Goal: Ask a question: Seek information or help from site administrators or community

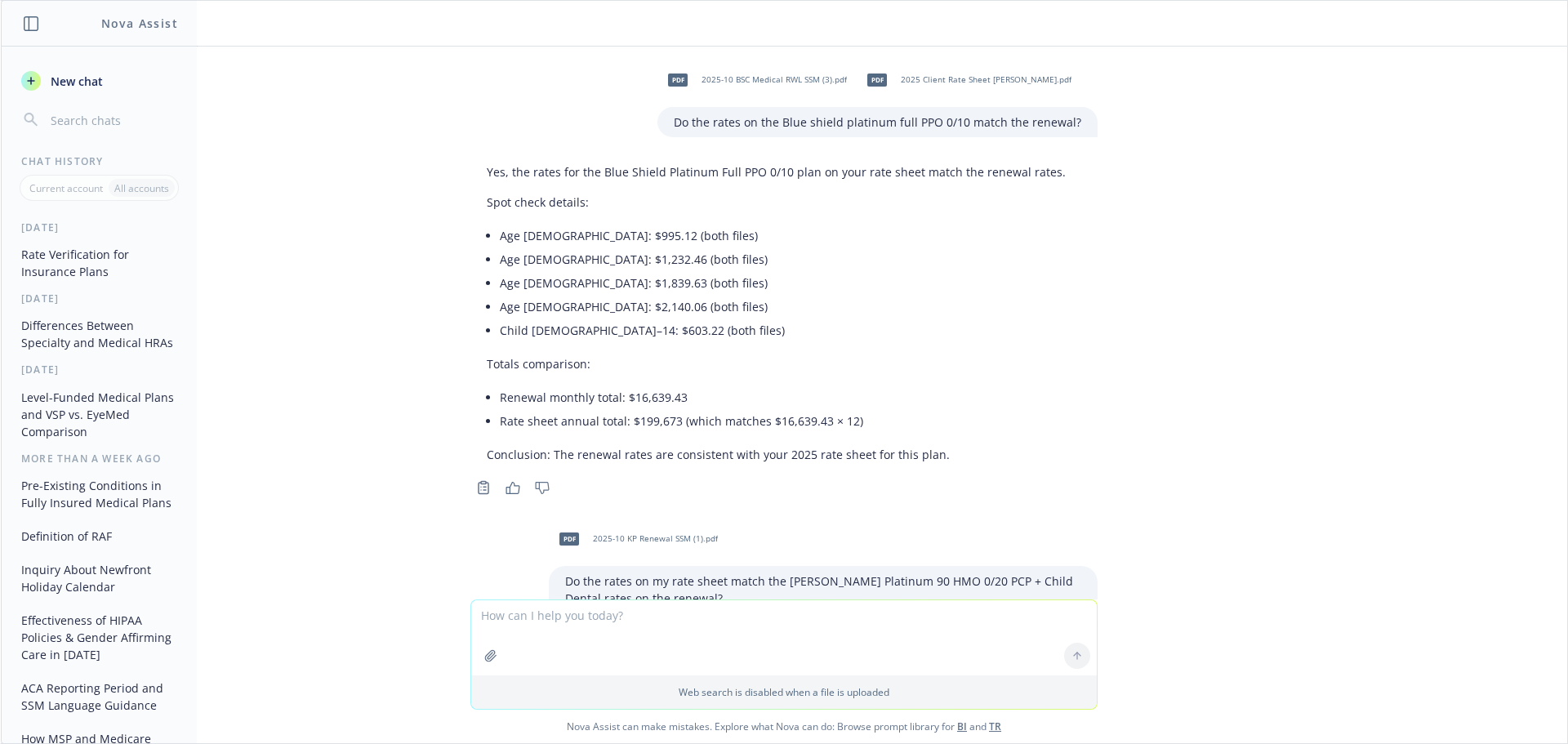
scroll to position [977, 0]
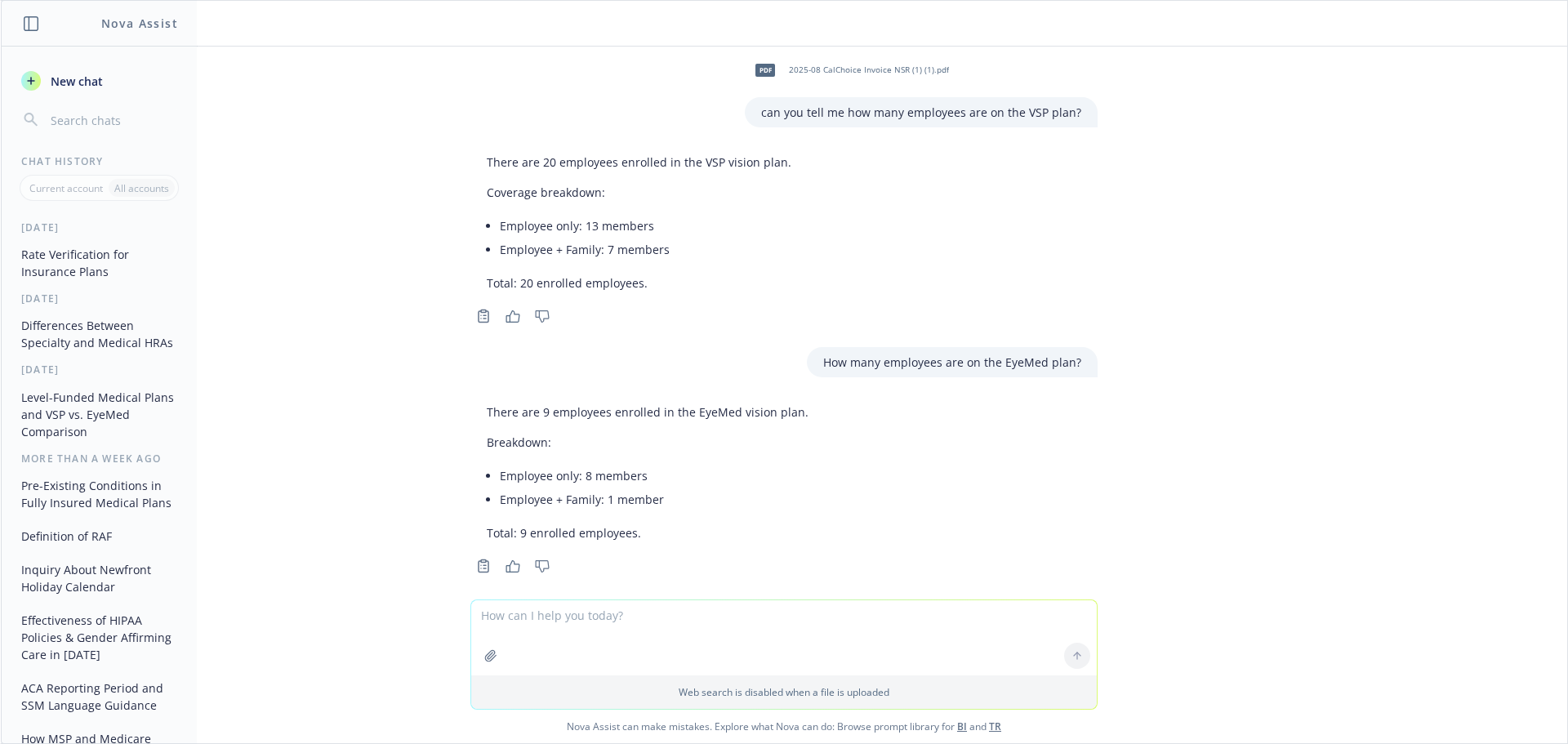
click at [611, 636] on textarea at bounding box center [784, 638] width 625 height 75
type textarea "Can you compare PS Administrators and Navia?"
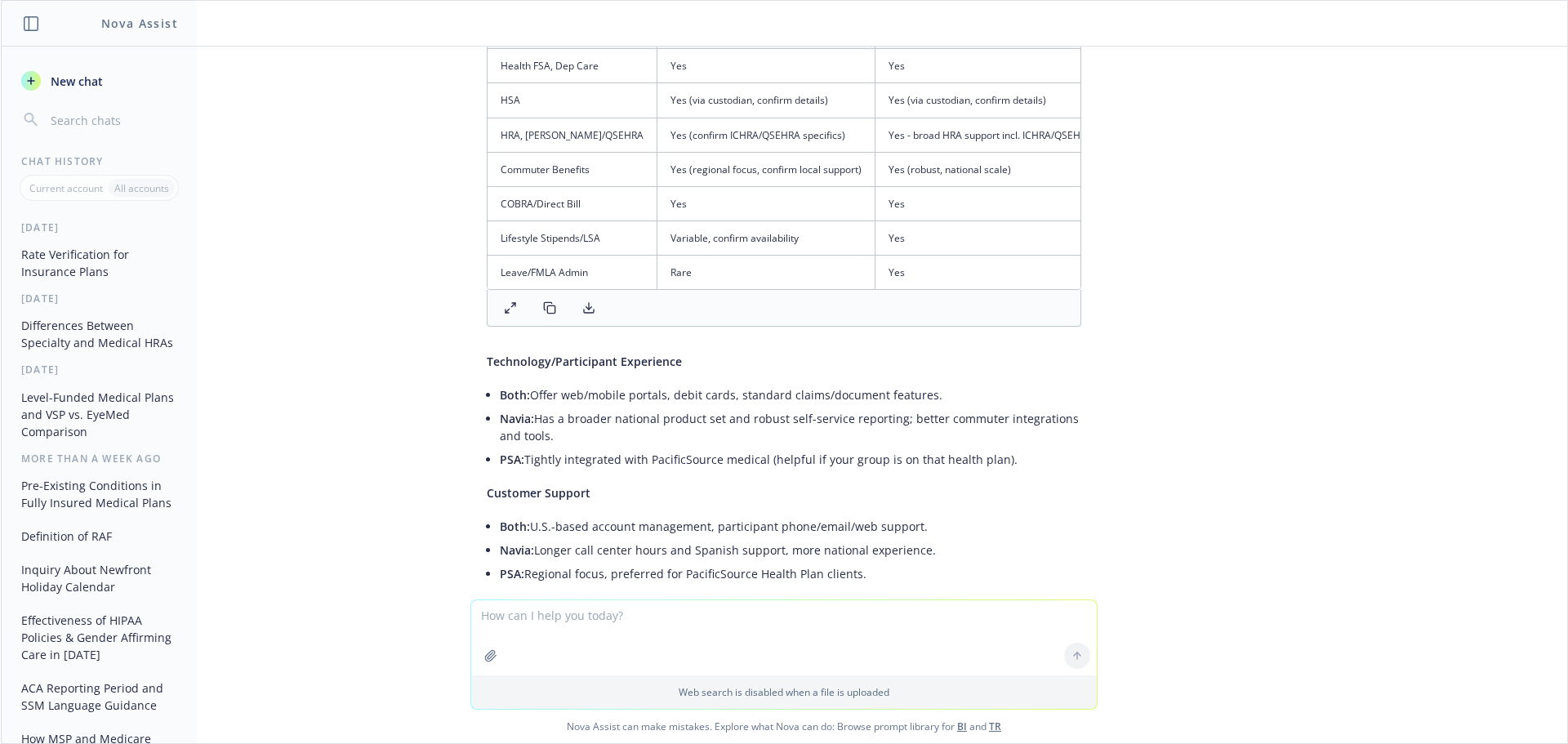
scroll to position [1700, 0]
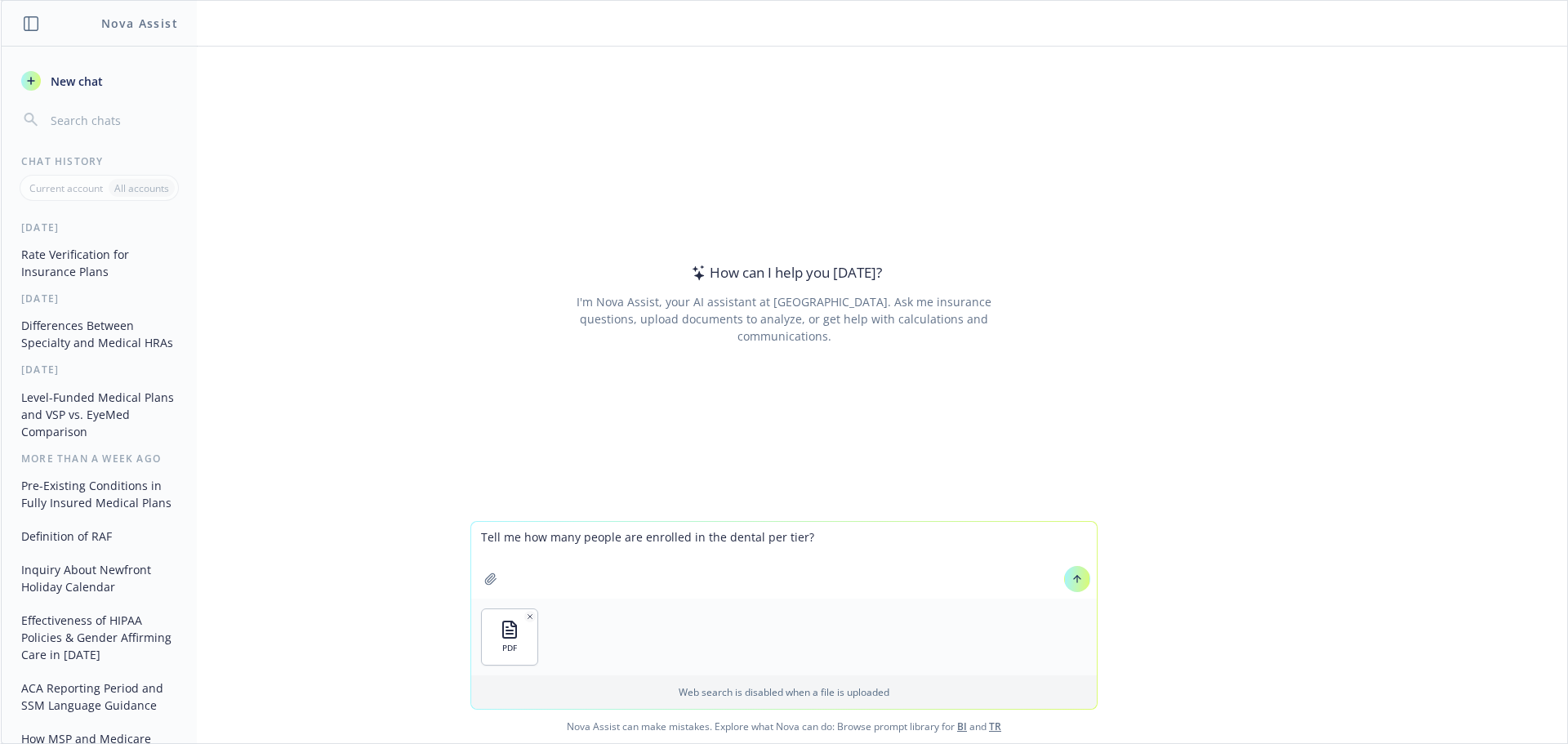
type textarea "Tell me how many people are enrolled in the dental per tier"
